Goal: Find specific page/section: Find specific page/section

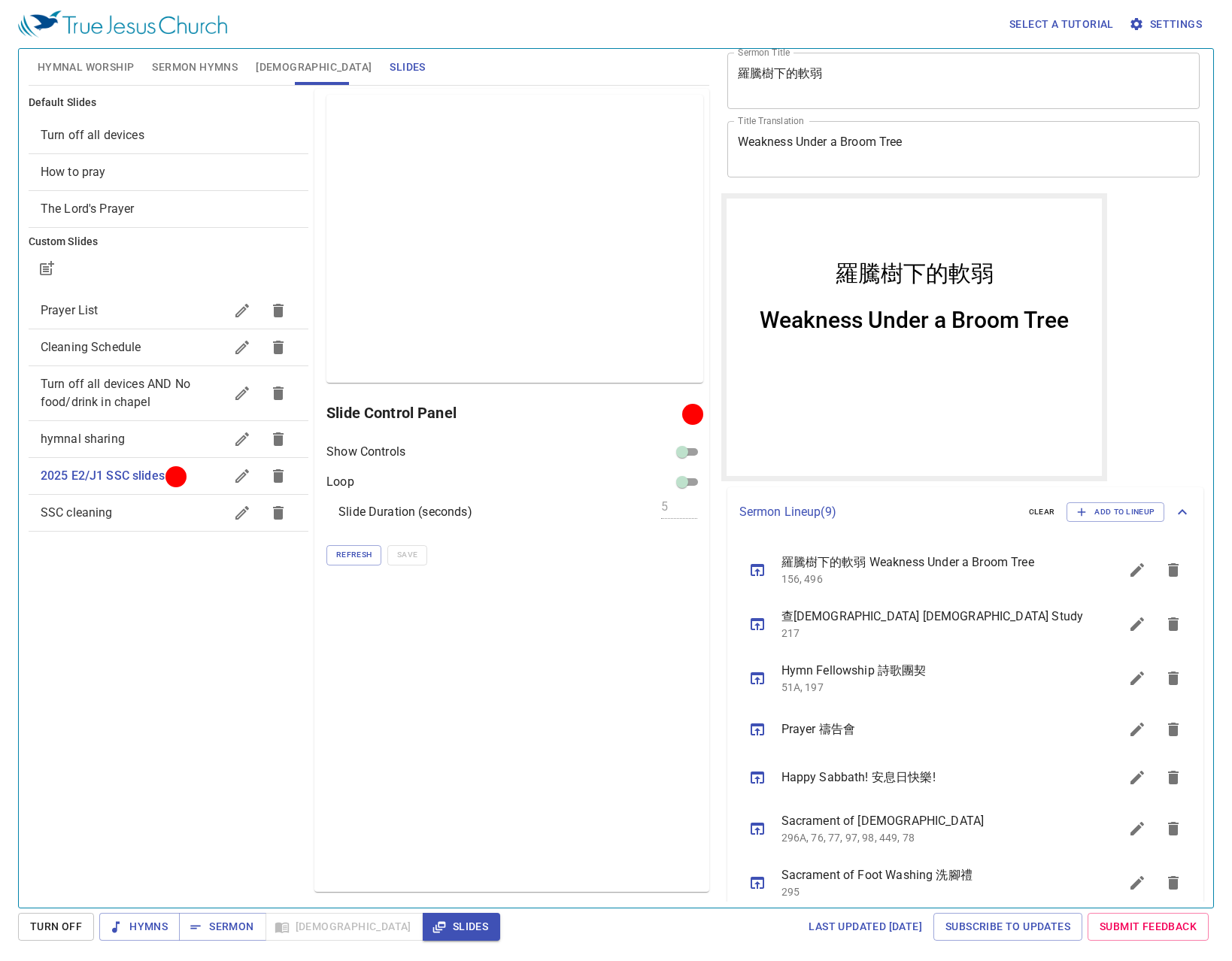
scroll to position [75, 0]
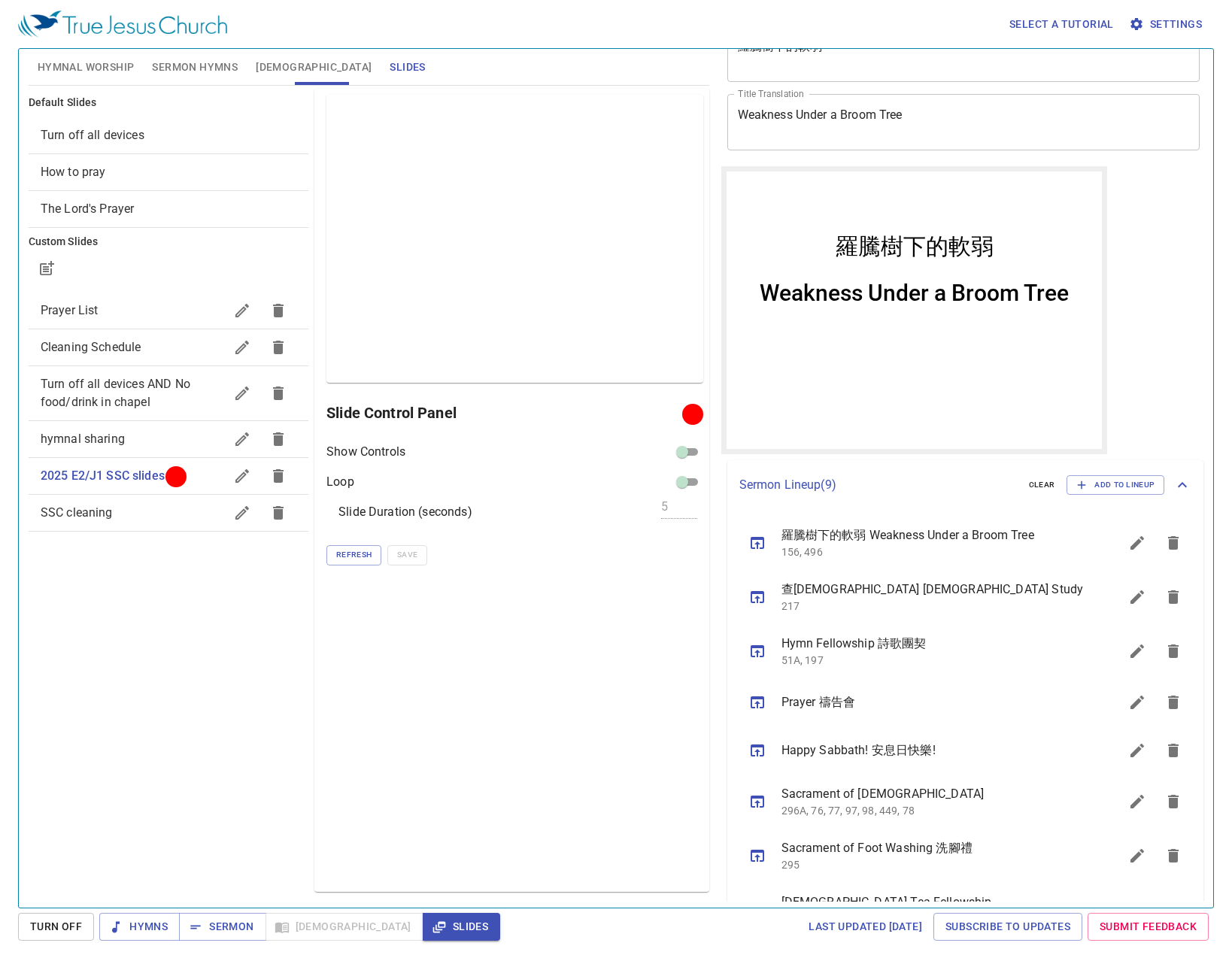
click at [766, 293] on div "Weakness Under a Broom Tree" at bounding box center [913, 292] width 309 height 26
click at [357, 548] on span "Refresh" at bounding box center [353, 555] width 35 height 14
click at [358, 553] on span "Refresh" at bounding box center [353, 555] width 35 height 14
click at [567, 648] on div "Preview Only Slide Control Panel Show Controls Loop Slide Duration (seconds) 5 …" at bounding box center [512, 490] width 394 height 803
click at [692, 576] on div "Preview Only Slide Control Panel Show Controls Loop Slide Duration (seconds) 5 …" at bounding box center [512, 490] width 394 height 803
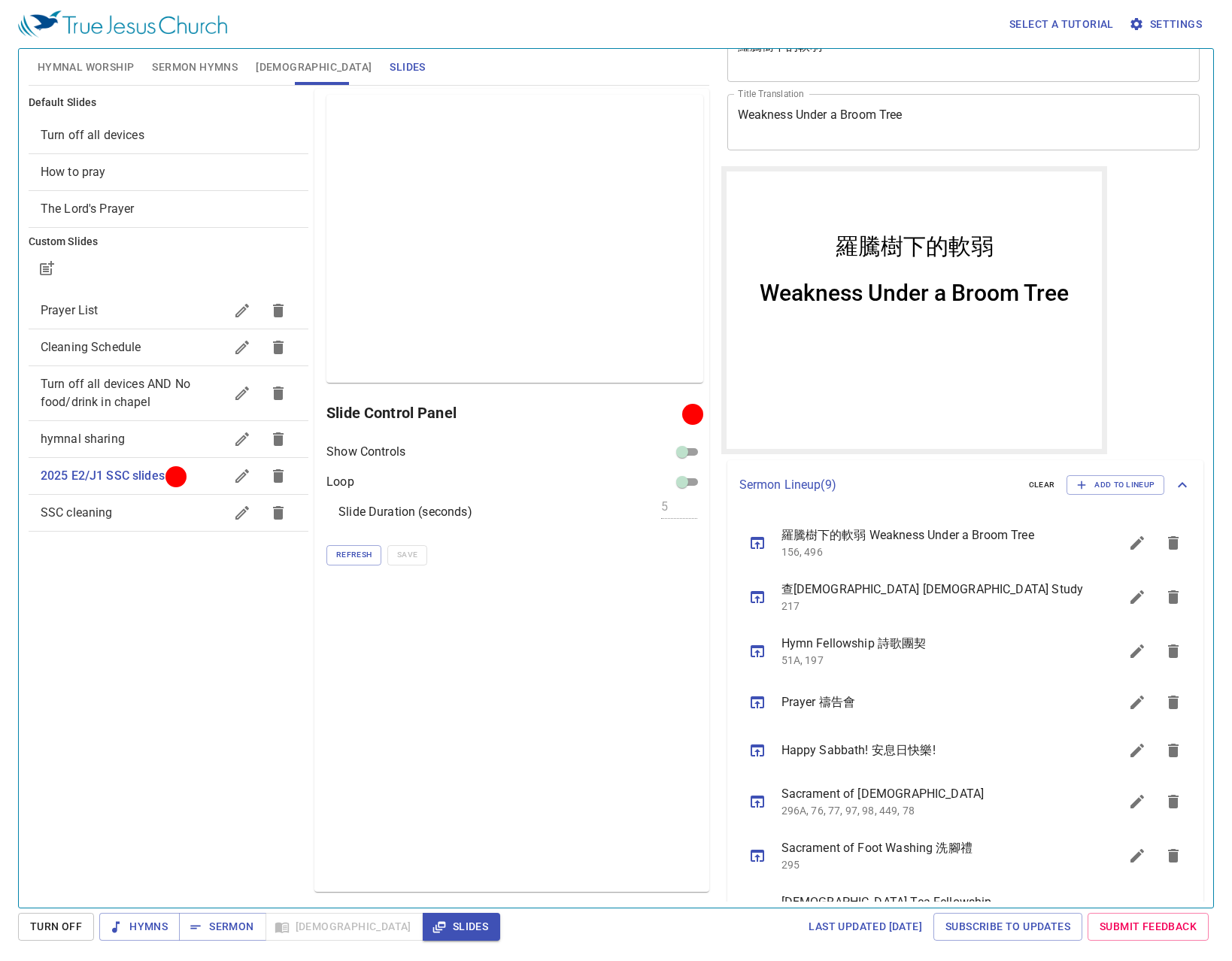
click at [453, 722] on div "Preview Only Slide Control Panel Show Controls Loop Slide Duration (seconds) 5 …" at bounding box center [512, 490] width 394 height 803
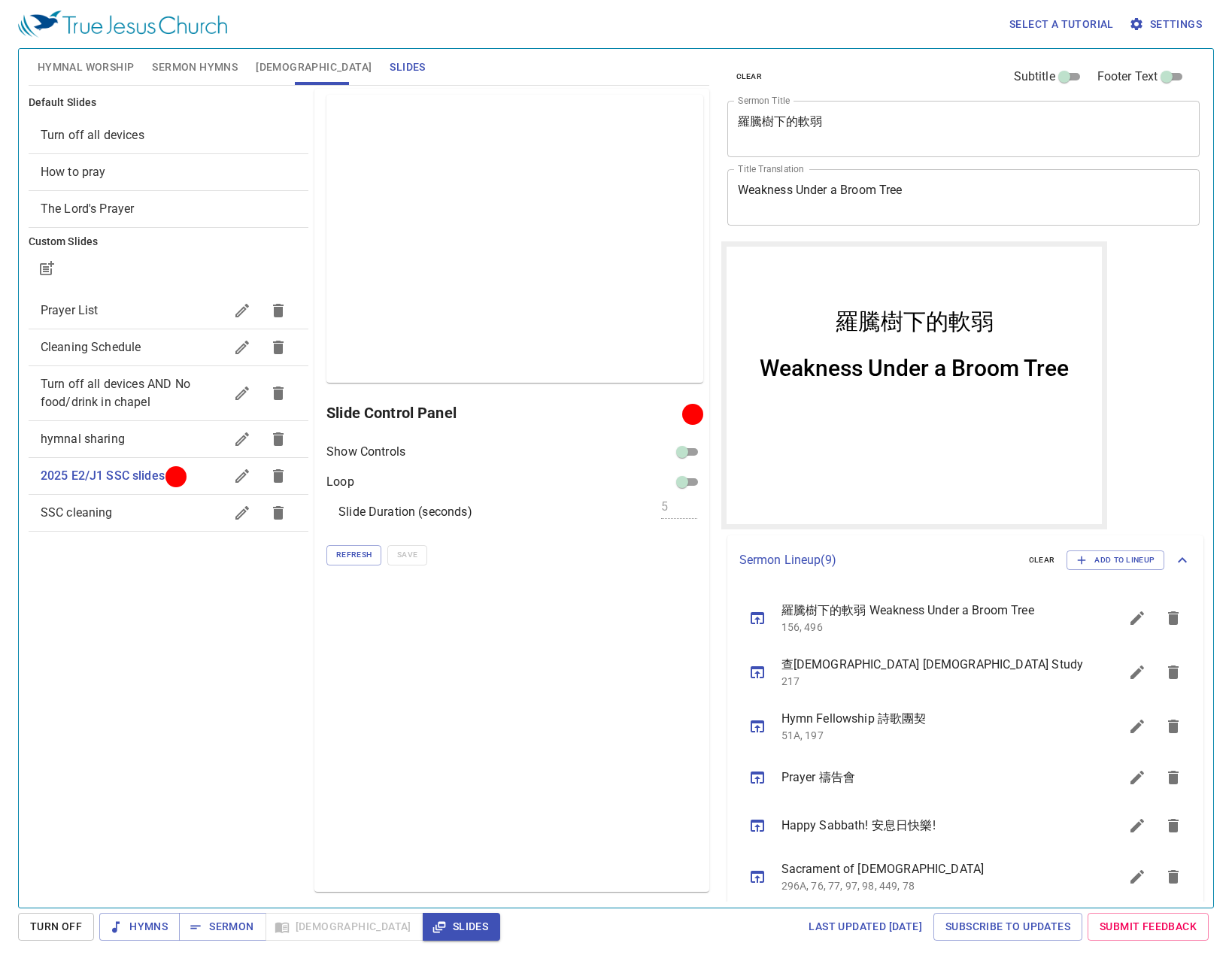
scroll to position [75, 0]
